Goal: Task Accomplishment & Management: Manage account settings

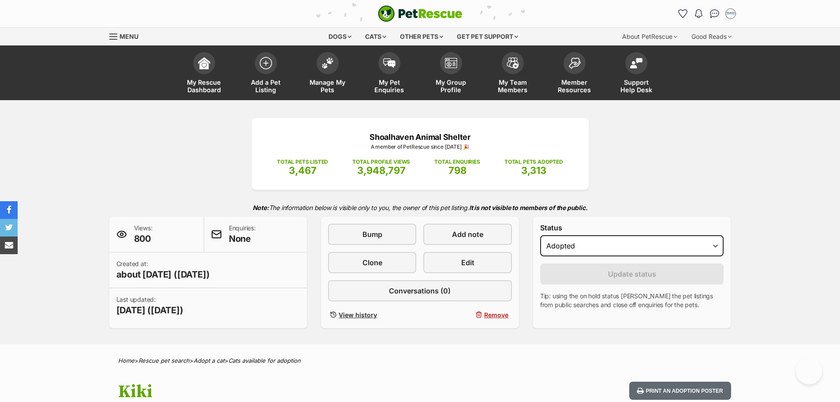
select select "rehomed"
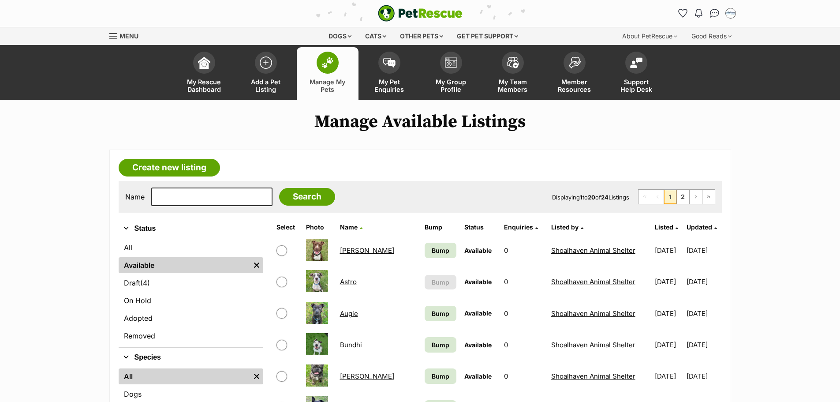
scroll to position [88, 0]
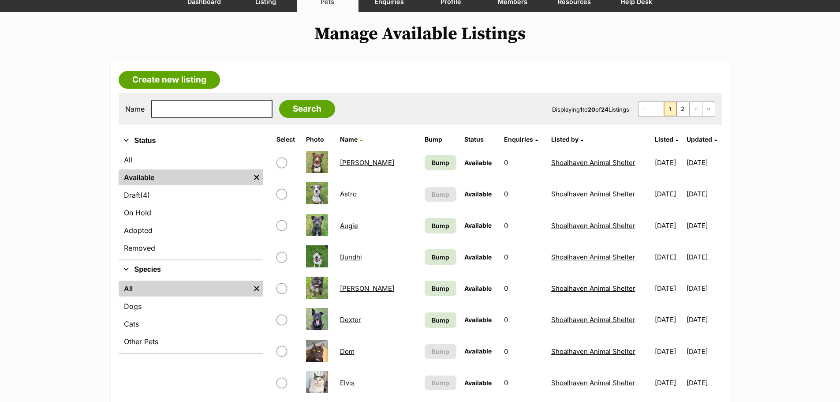
click at [351, 291] on link "[PERSON_NAME]" at bounding box center [367, 288] width 54 height 8
click at [349, 191] on link "Astro" at bounding box center [348, 194] width 17 height 8
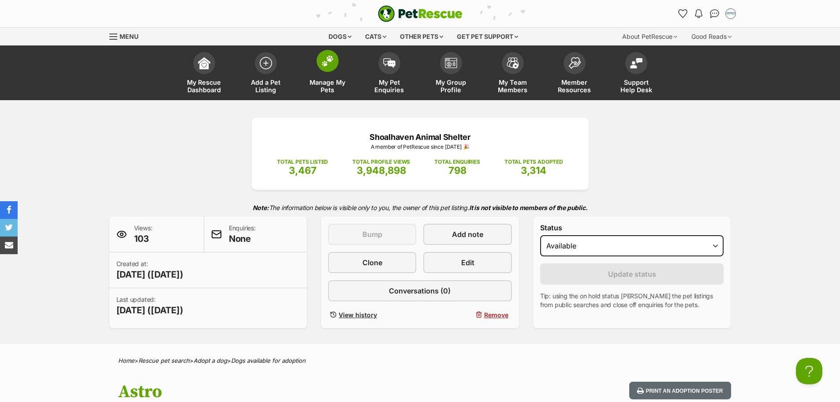
click at [325, 87] on span "Manage My Pets" at bounding box center [328, 85] width 40 height 15
